Goal: Task Accomplishment & Management: Manage account settings

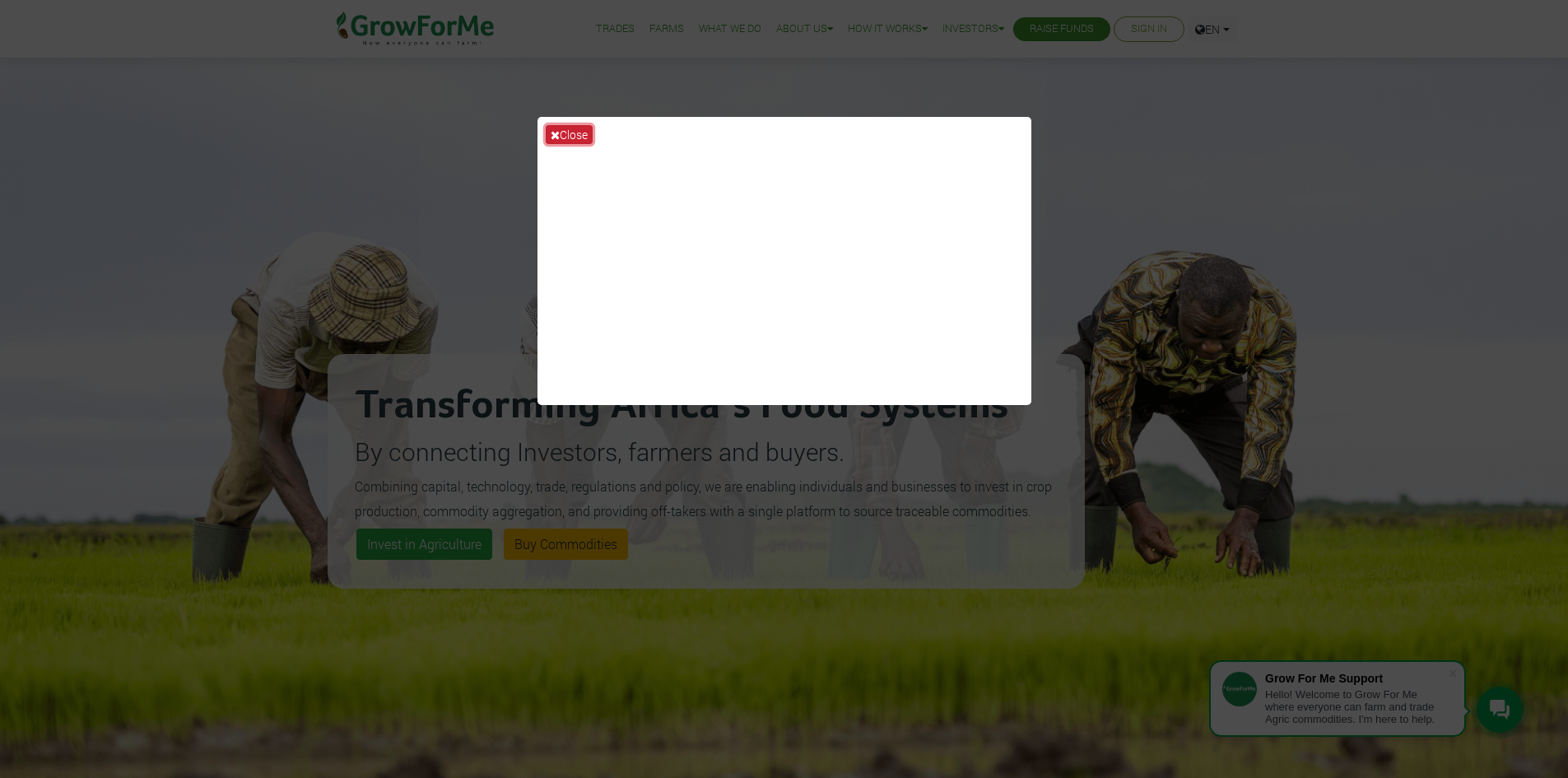
click at [585, 136] on button "Close" at bounding box center [569, 134] width 47 height 19
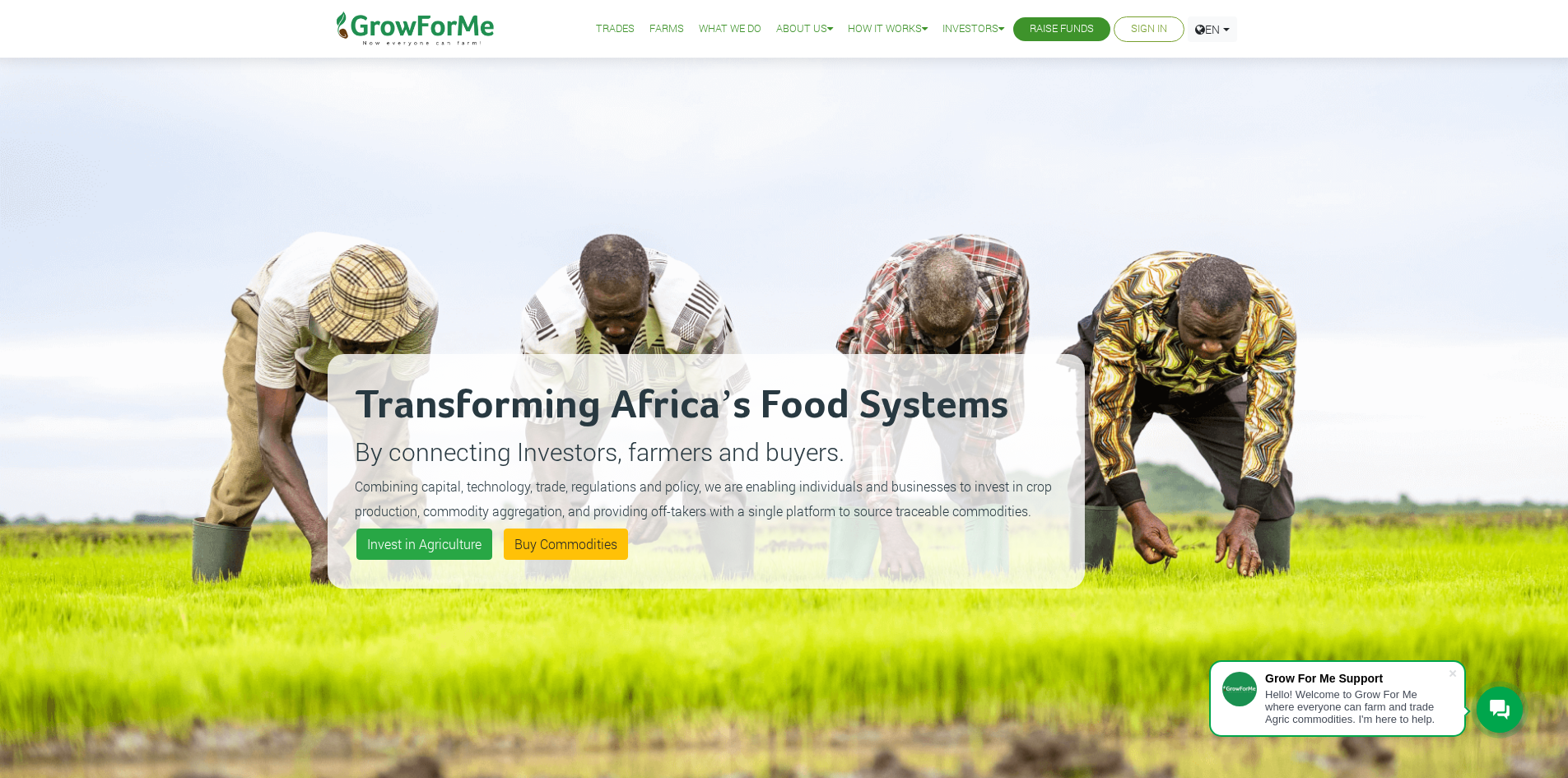
click at [1151, 35] on link "Sign In" at bounding box center [1148, 29] width 36 height 17
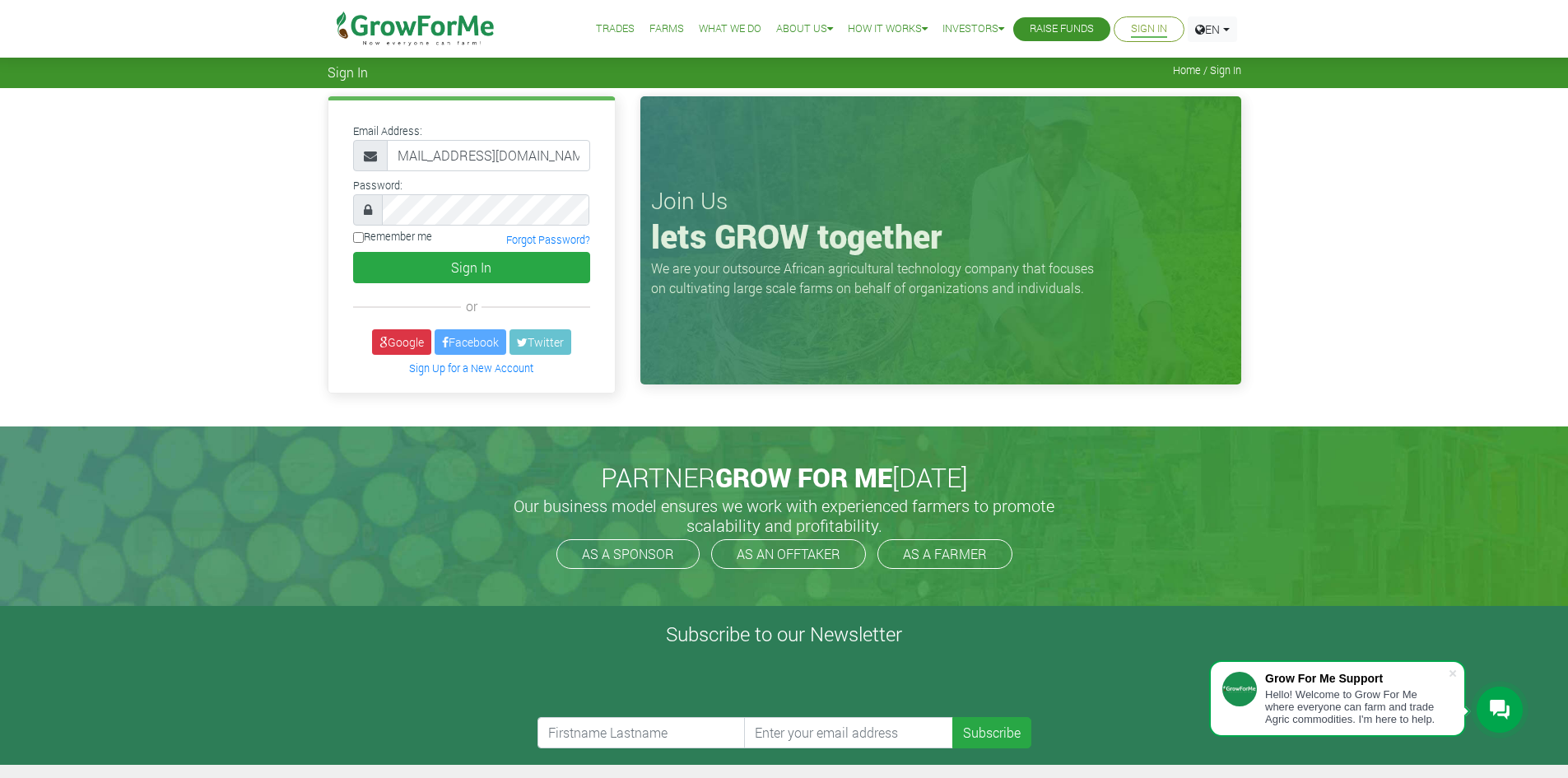
type input "233550397131@growforme.com"
click at [353, 252] on button "Sign In" at bounding box center [470, 268] width 237 height 31
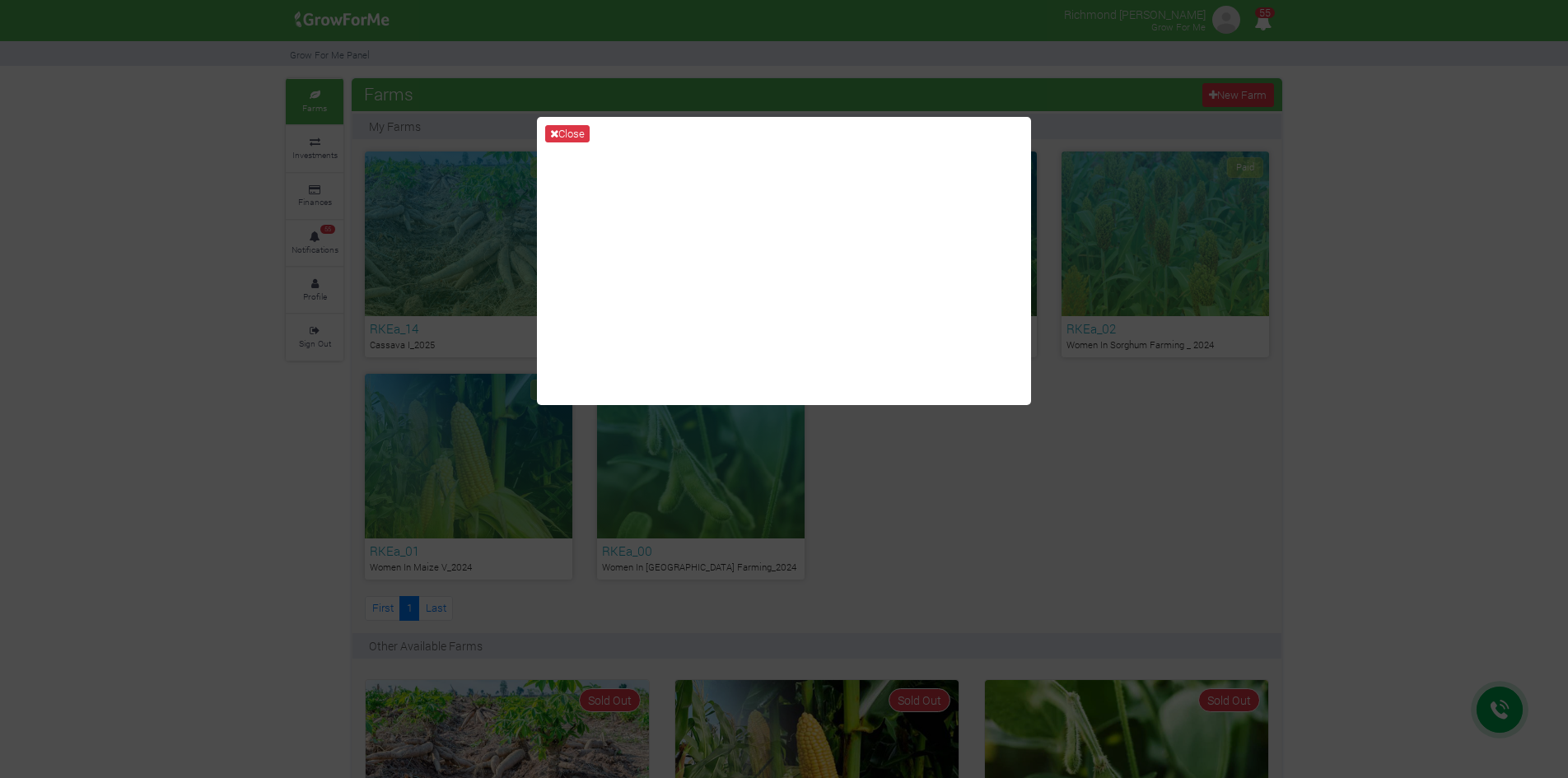
click at [562, 135] on button "Close" at bounding box center [567, 133] width 44 height 18
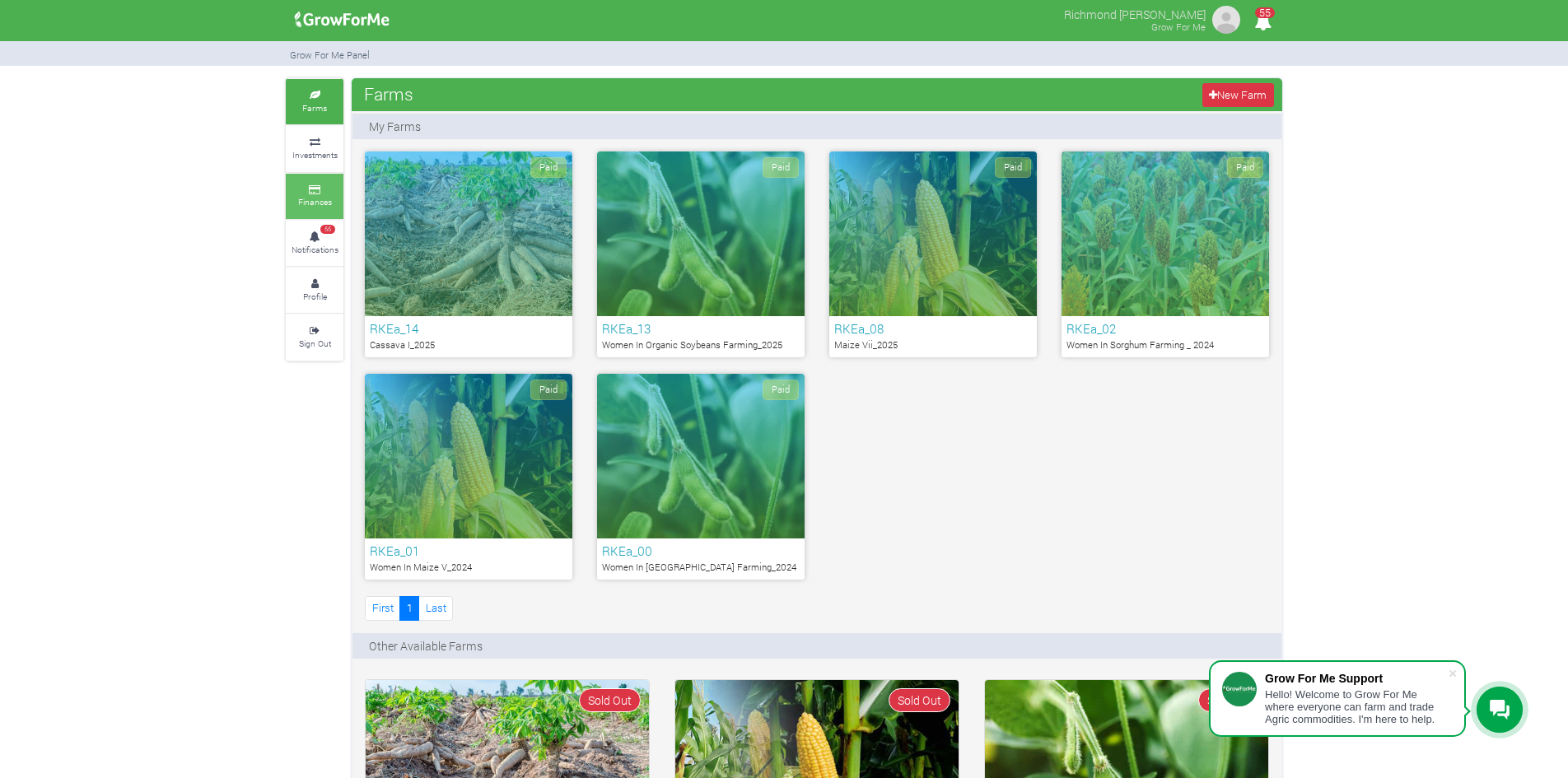
click at [330, 191] on icon at bounding box center [314, 190] width 49 height 9
